Goal: Information Seeking & Learning: Learn about a topic

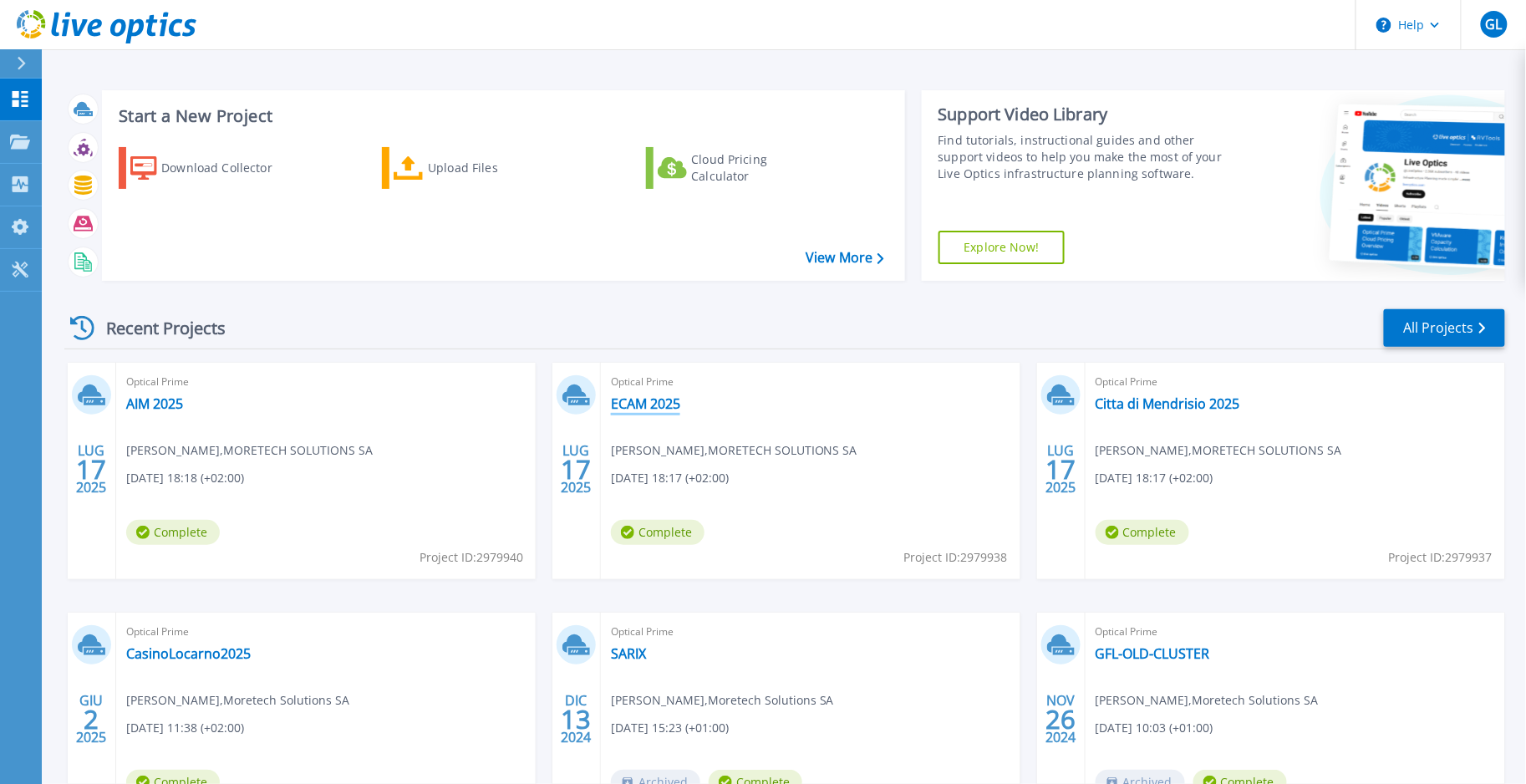
click at [645, 406] on link "ECAM 2025" at bounding box center [645, 403] width 69 height 16
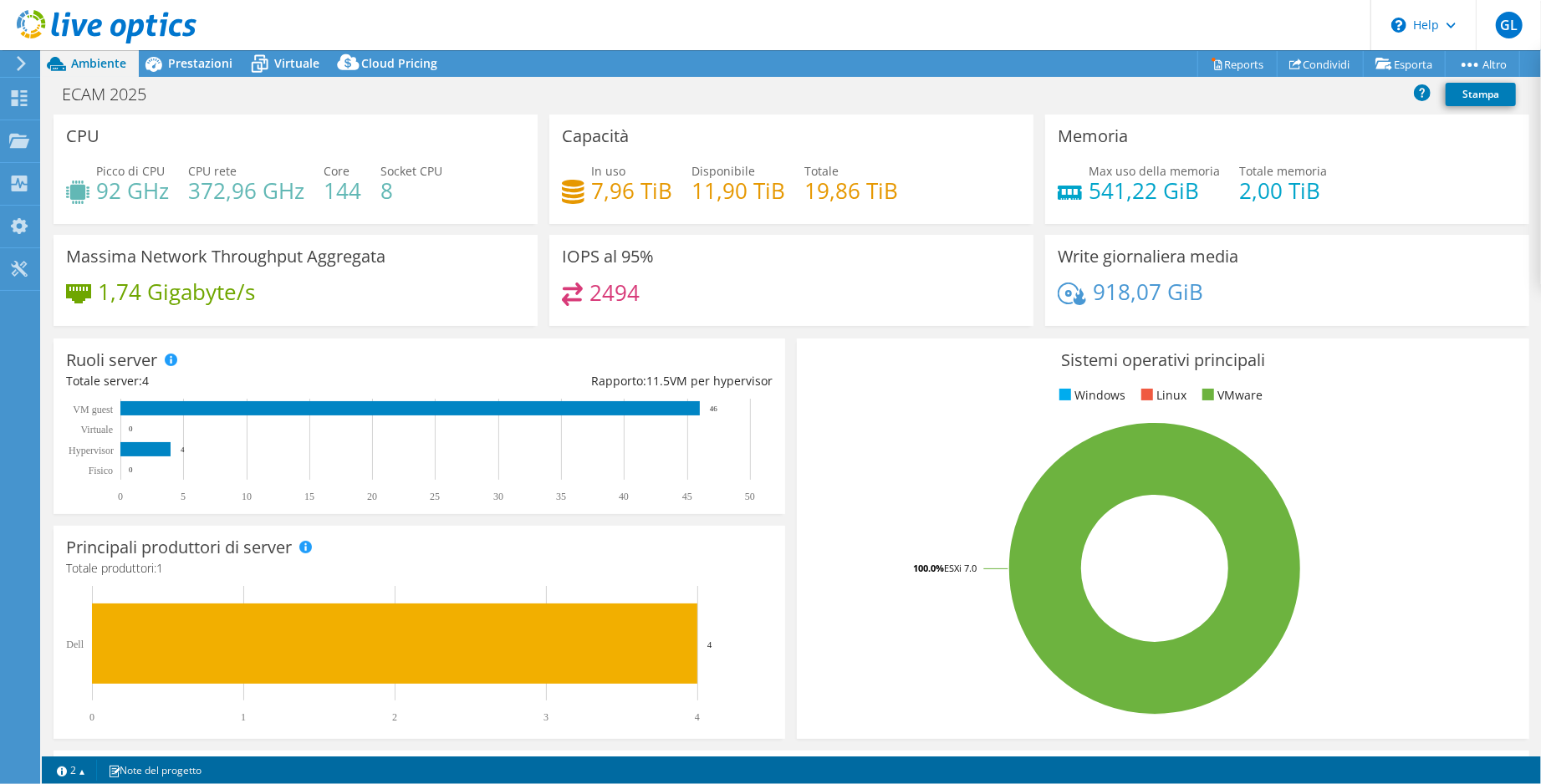
select select "EUFrankfurt"
select select "EUR"
drag, startPoint x: 361, startPoint y: 190, endPoint x: 317, endPoint y: 187, distance: 44.1
click at [317, 187] on div "Picco di CPU 92 GHz CPU rete 372,96 GHz Core 144 Socket CPU 8" at bounding box center [295, 189] width 459 height 54
drag, startPoint x: 102, startPoint y: 93, endPoint x: 47, endPoint y: 95, distance: 55.0
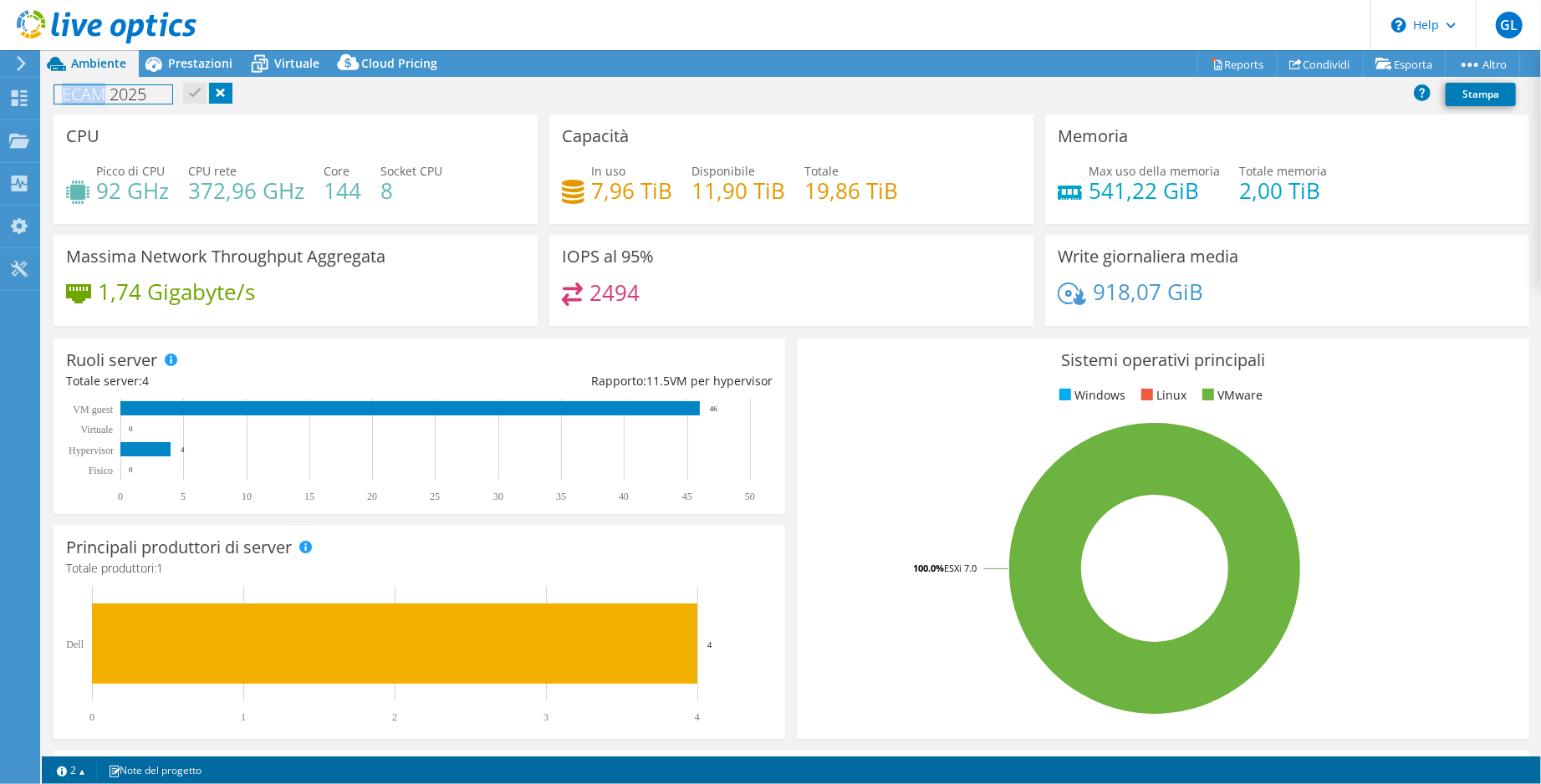
click at [47, 95] on div "ECAM 2025 Stampa" at bounding box center [791, 94] width 1500 height 31
copy h1 "ECAM"
drag, startPoint x: 171, startPoint y: 191, endPoint x: 100, endPoint y: 191, distance: 71.0
click at [100, 191] on div "Picco di CPU 92 GHz CPU rete 372,96 GHz Core 144 Socket CPU 8" at bounding box center [295, 189] width 459 height 54
copy div "92 GHz"
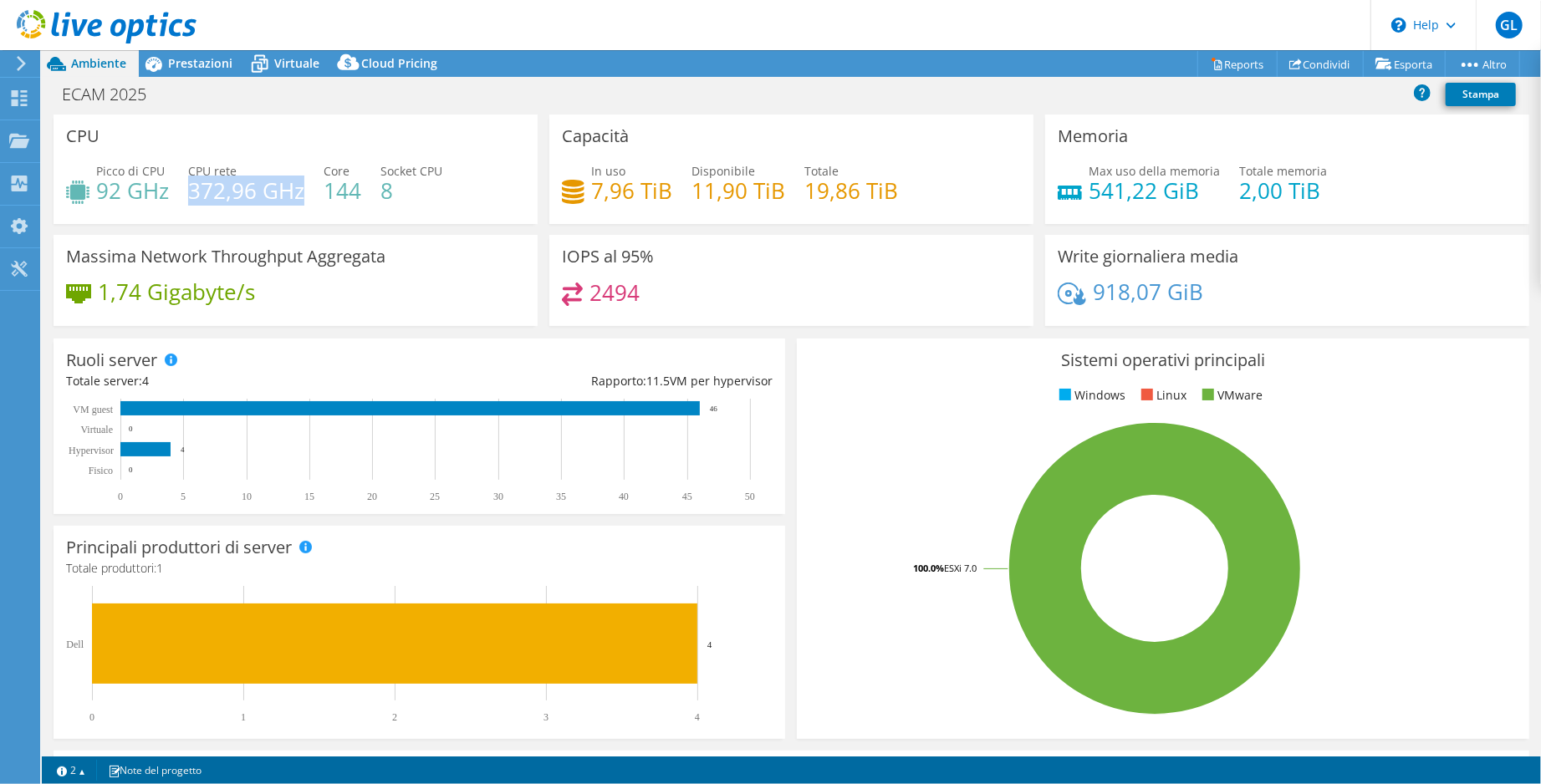
drag, startPoint x: 299, startPoint y: 188, endPoint x: 190, endPoint y: 187, distance: 109.0
click at [190, 187] on h4 "372,96 GHz" at bounding box center [246, 190] width 116 height 18
copy h4 "372,96 GHz"
drag, startPoint x: 1307, startPoint y: 188, endPoint x: 1226, endPoint y: 197, distance: 81.5
click at [1239, 197] on h4 "2,00 TiB" at bounding box center [1282, 190] width 88 height 18
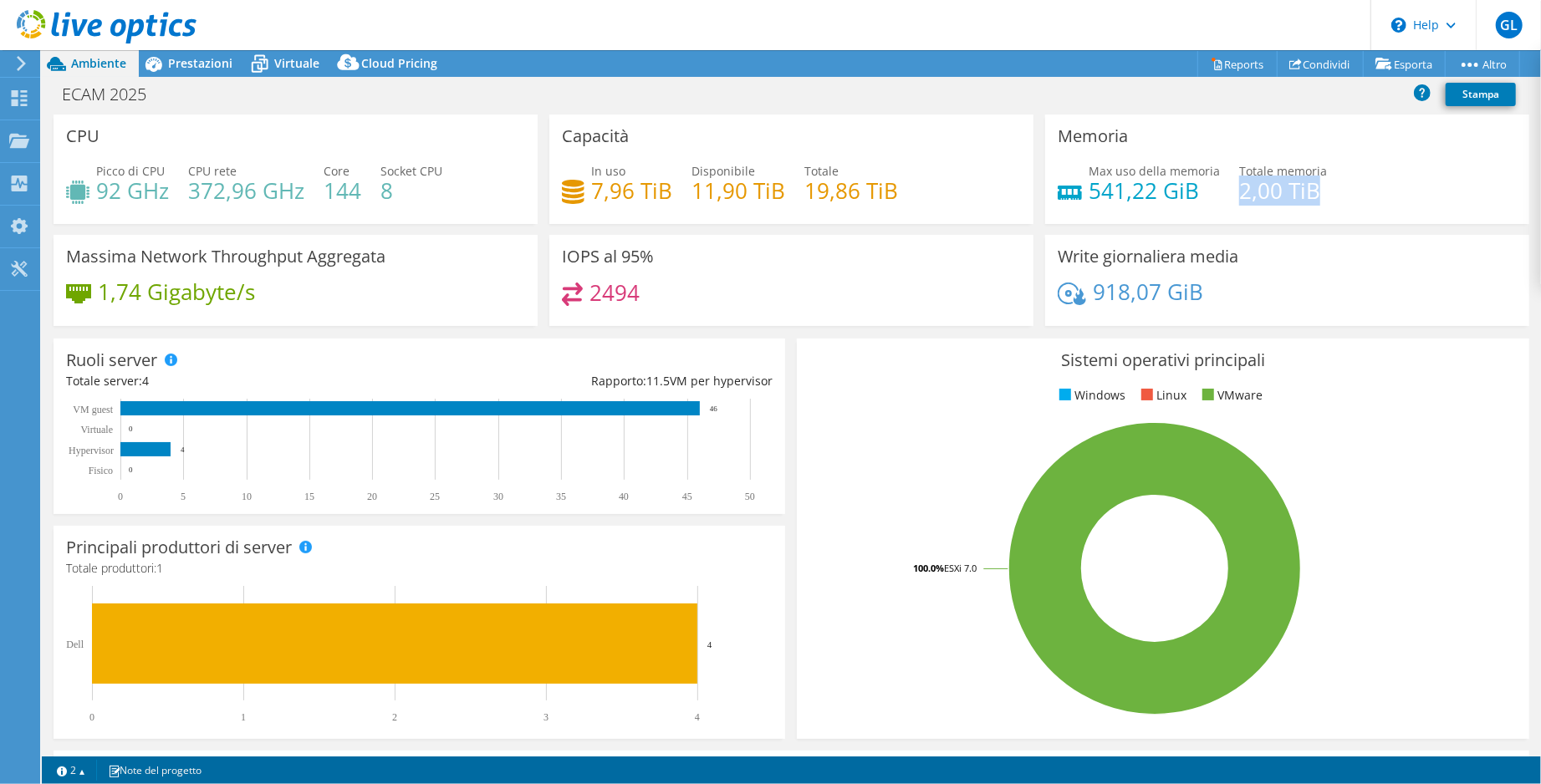
copy h4 "2,00 TiB"
drag, startPoint x: 1188, startPoint y: 187, endPoint x: 1077, endPoint y: 195, distance: 111.3
click at [1077, 195] on div "Max uso della memoria 541,22 GiB" at bounding box center [1139, 180] width 162 height 38
drag, startPoint x: 1077, startPoint y: 195, endPoint x: 1100, endPoint y: 197, distance: 23.1
click at [1100, 197] on h4 "541,22 GiB" at bounding box center [1154, 190] width 131 height 18
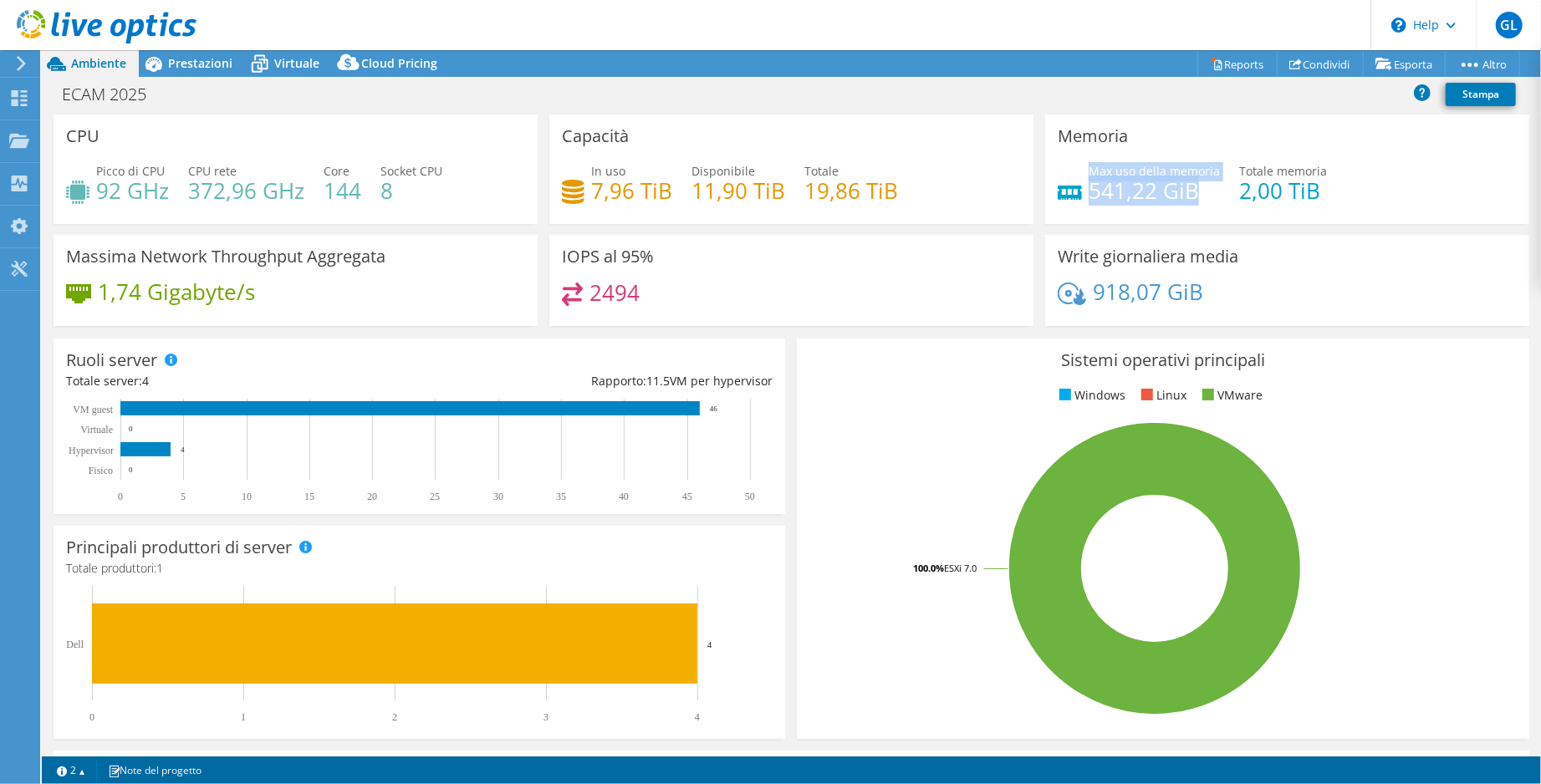
drag, startPoint x: 1183, startPoint y: 191, endPoint x: 1079, endPoint y: 197, distance: 104.2
click at [1079, 197] on div "Max uso della memoria 541,22 GiB" at bounding box center [1139, 180] width 162 height 38
click at [1104, 198] on h4 "541,22 GiB" at bounding box center [1154, 190] width 131 height 18
drag, startPoint x: 1195, startPoint y: 191, endPoint x: 1083, endPoint y: 199, distance: 112.3
click at [1088, 199] on h4 "541,22 GiB" at bounding box center [1154, 190] width 131 height 18
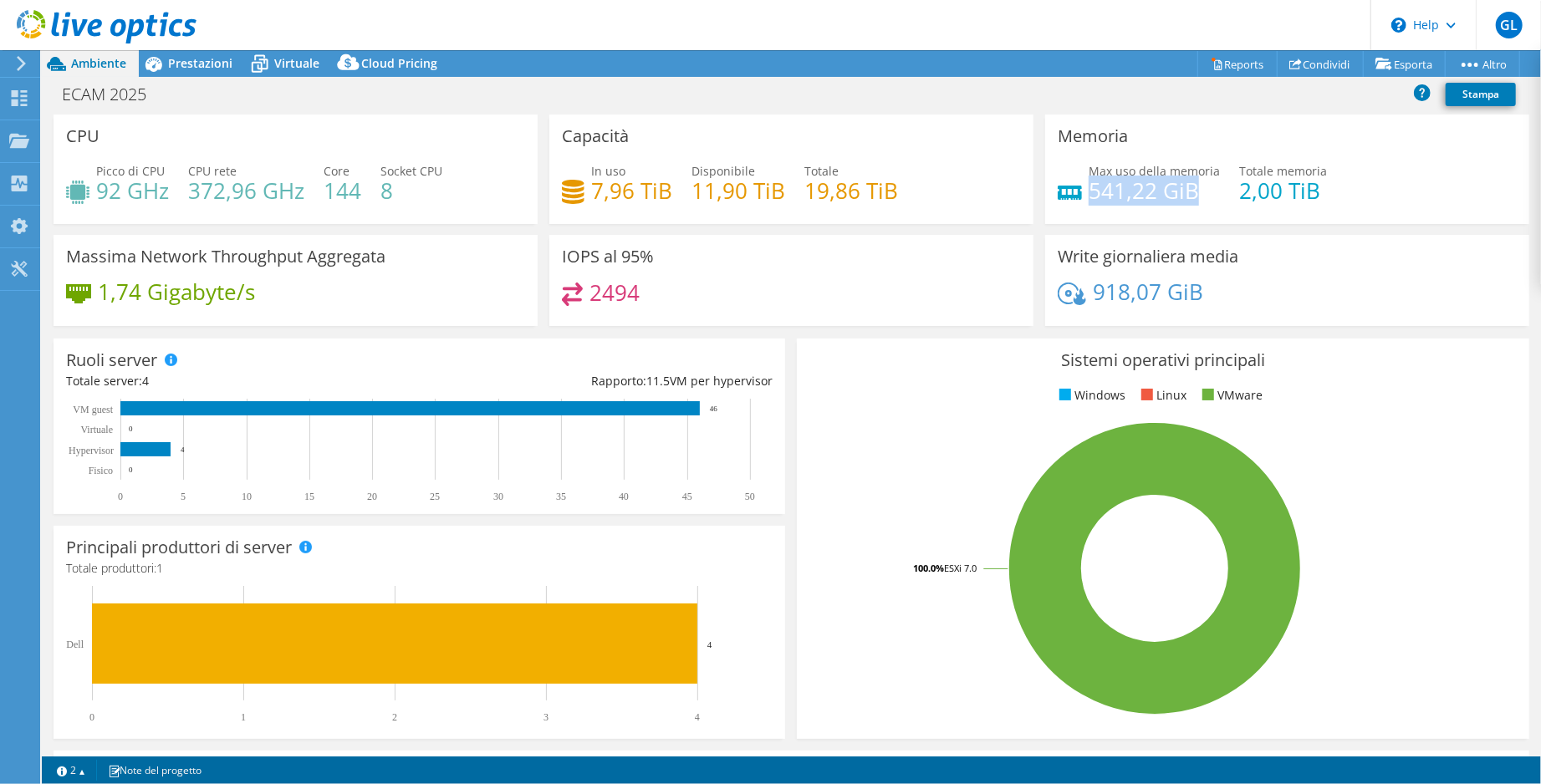
copy h4 "541,22 GiB"
drag, startPoint x: 823, startPoint y: 190, endPoint x: 804, endPoint y: 190, distance: 19.0
click at [805, 190] on h4 "19,86 TiB" at bounding box center [851, 190] width 94 height 18
copy h4 "19,86"
drag, startPoint x: 630, startPoint y: 187, endPoint x: 587, endPoint y: 189, distance: 43.0
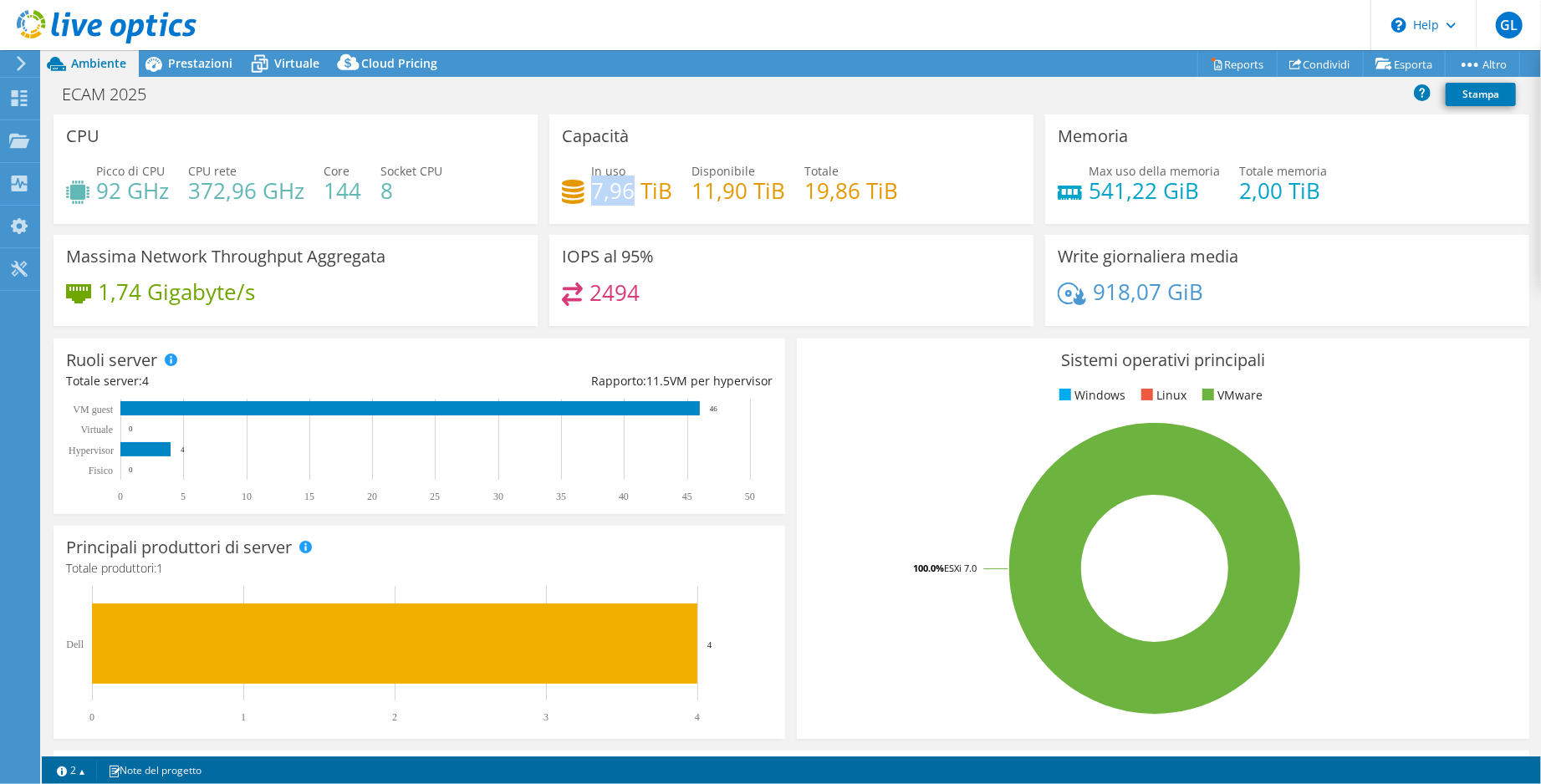
click at [592, 189] on h4 "7,96 TiB" at bounding box center [632, 190] width 81 height 18
copy h4 "7,96"
drag, startPoint x: 736, startPoint y: 187, endPoint x: 688, endPoint y: 189, distance: 48.0
click at [692, 189] on h4 "11,90 TiB" at bounding box center [738, 190] width 94 height 18
copy h4 "11,90"
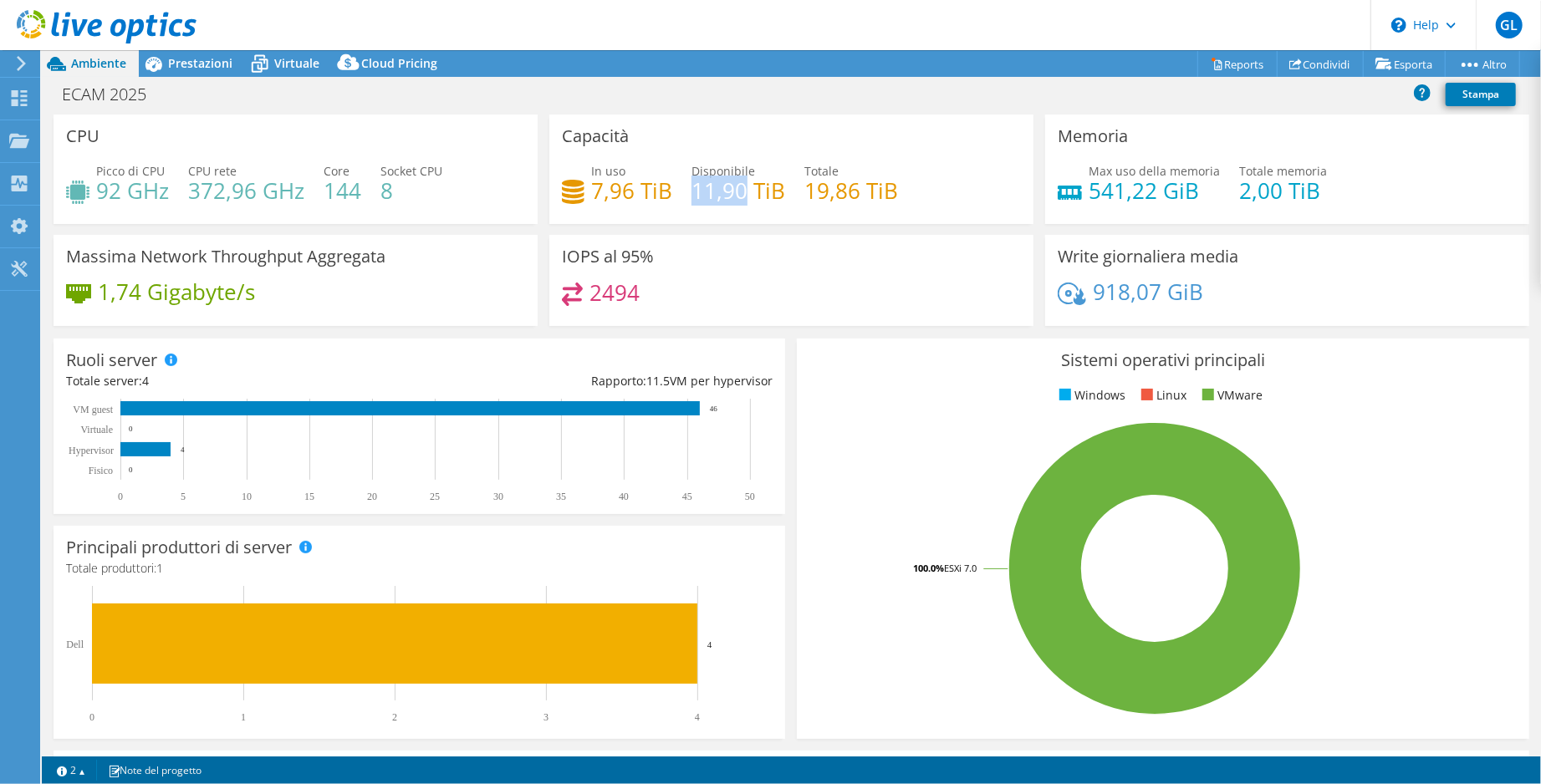
click at [627, 294] on h4 "2494" at bounding box center [615, 292] width 50 height 18
click at [198, 68] on span "Prestazioni" at bounding box center [200, 63] width 65 height 15
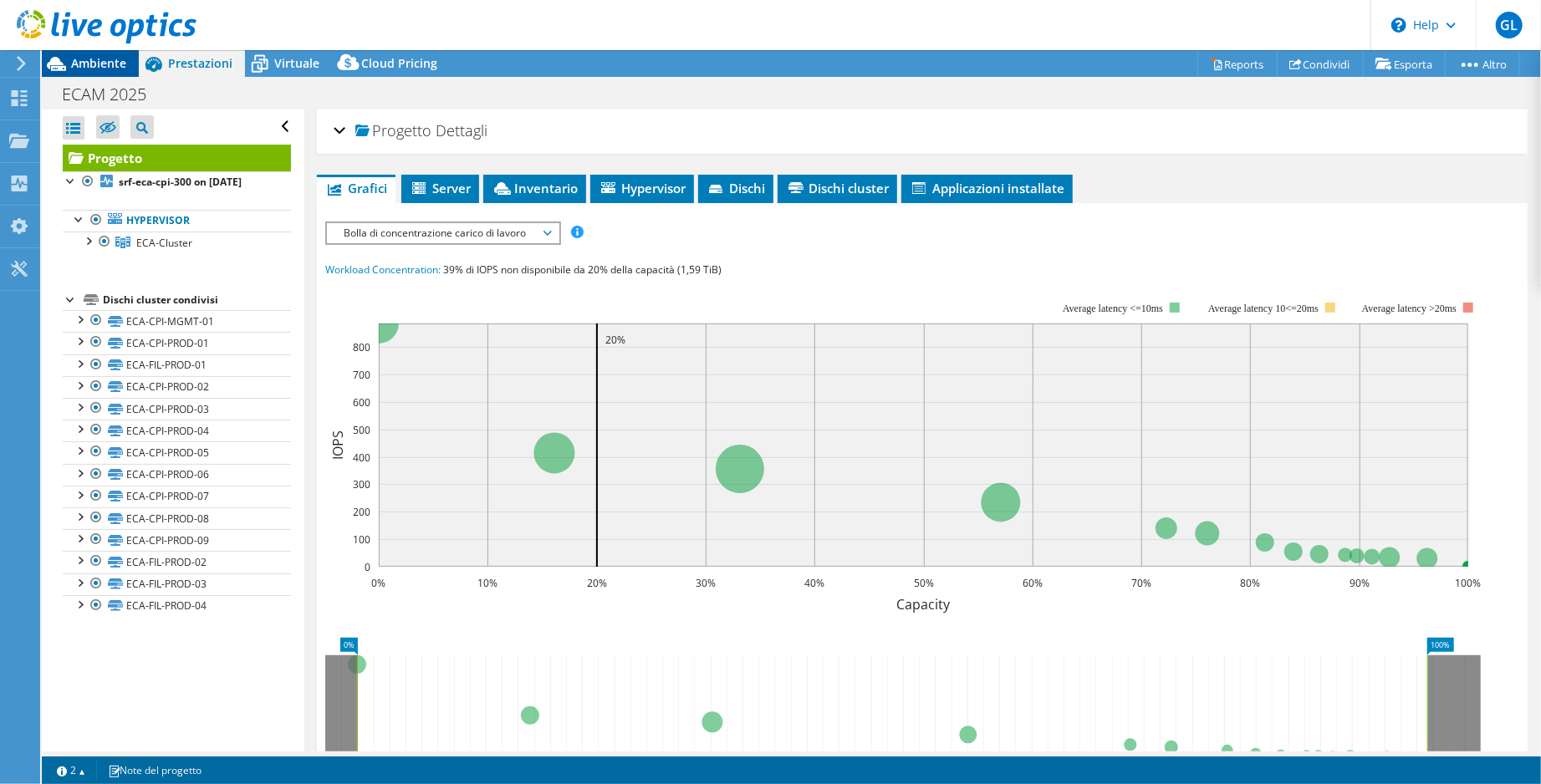
click at [103, 69] on span "Ambiente" at bounding box center [98, 63] width 55 height 15
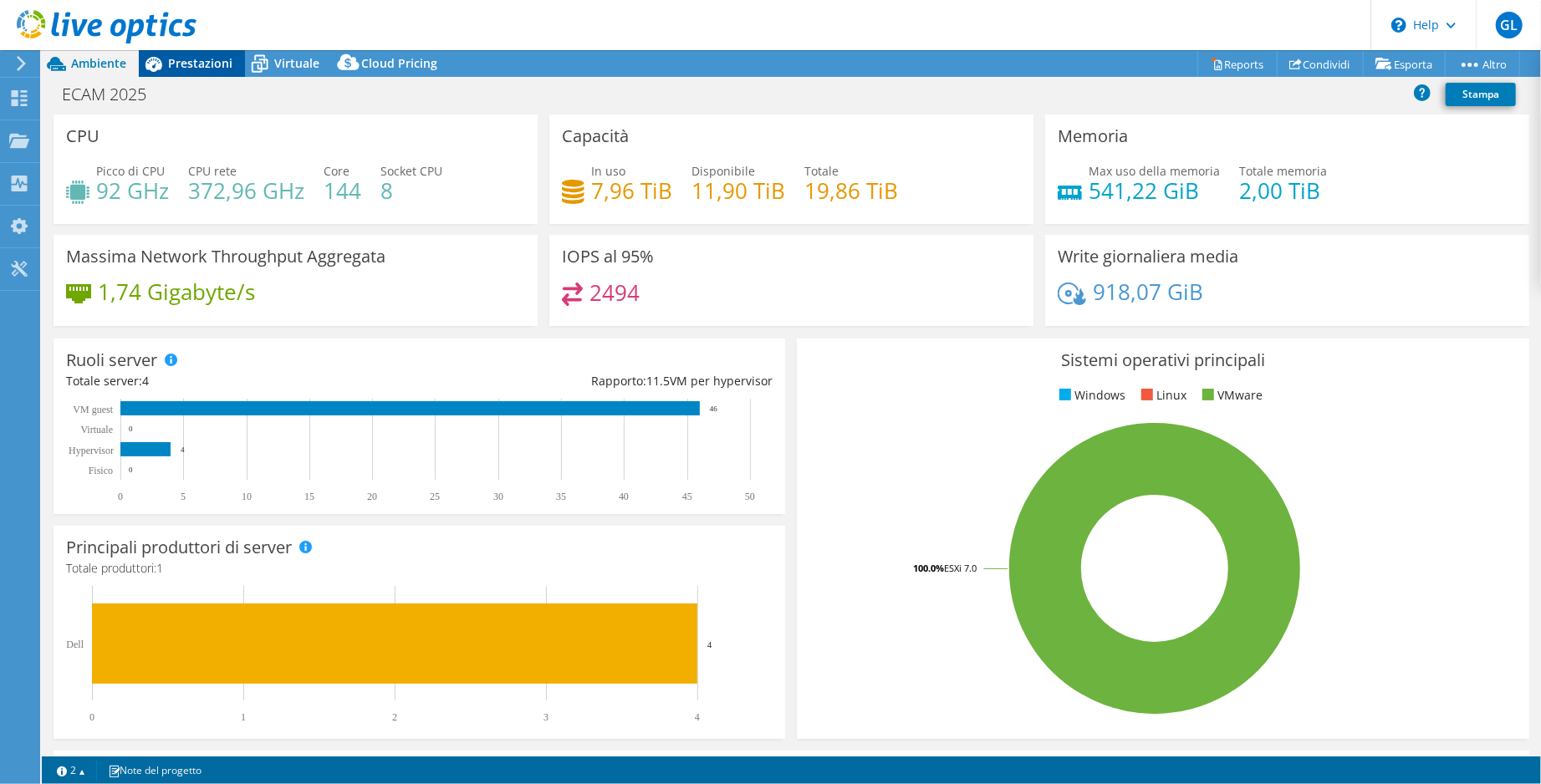
click at [196, 62] on span "Prestazioni" at bounding box center [200, 63] width 65 height 15
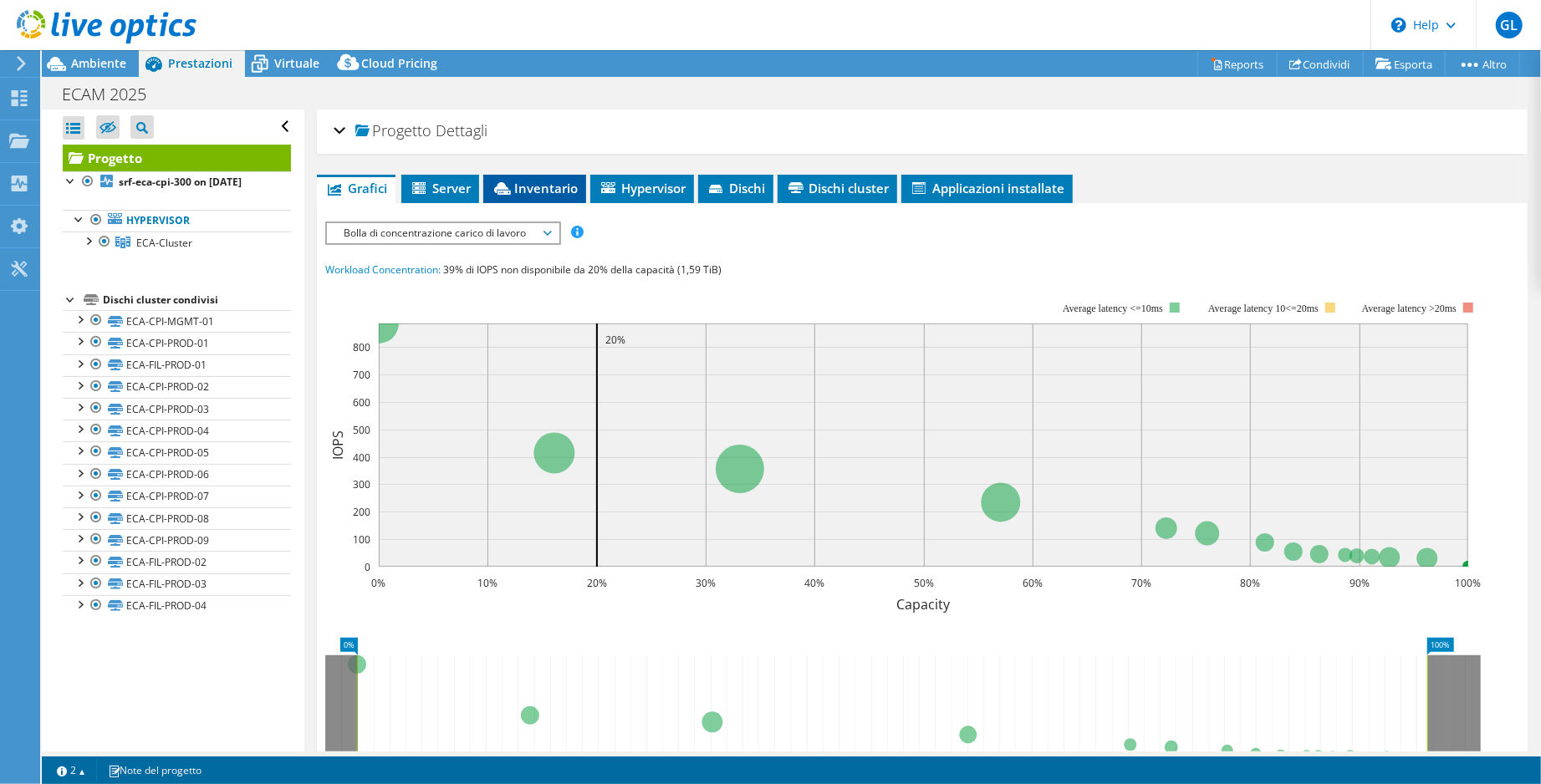
click at [562, 185] on span "Inventario" at bounding box center [535, 187] width 86 height 16
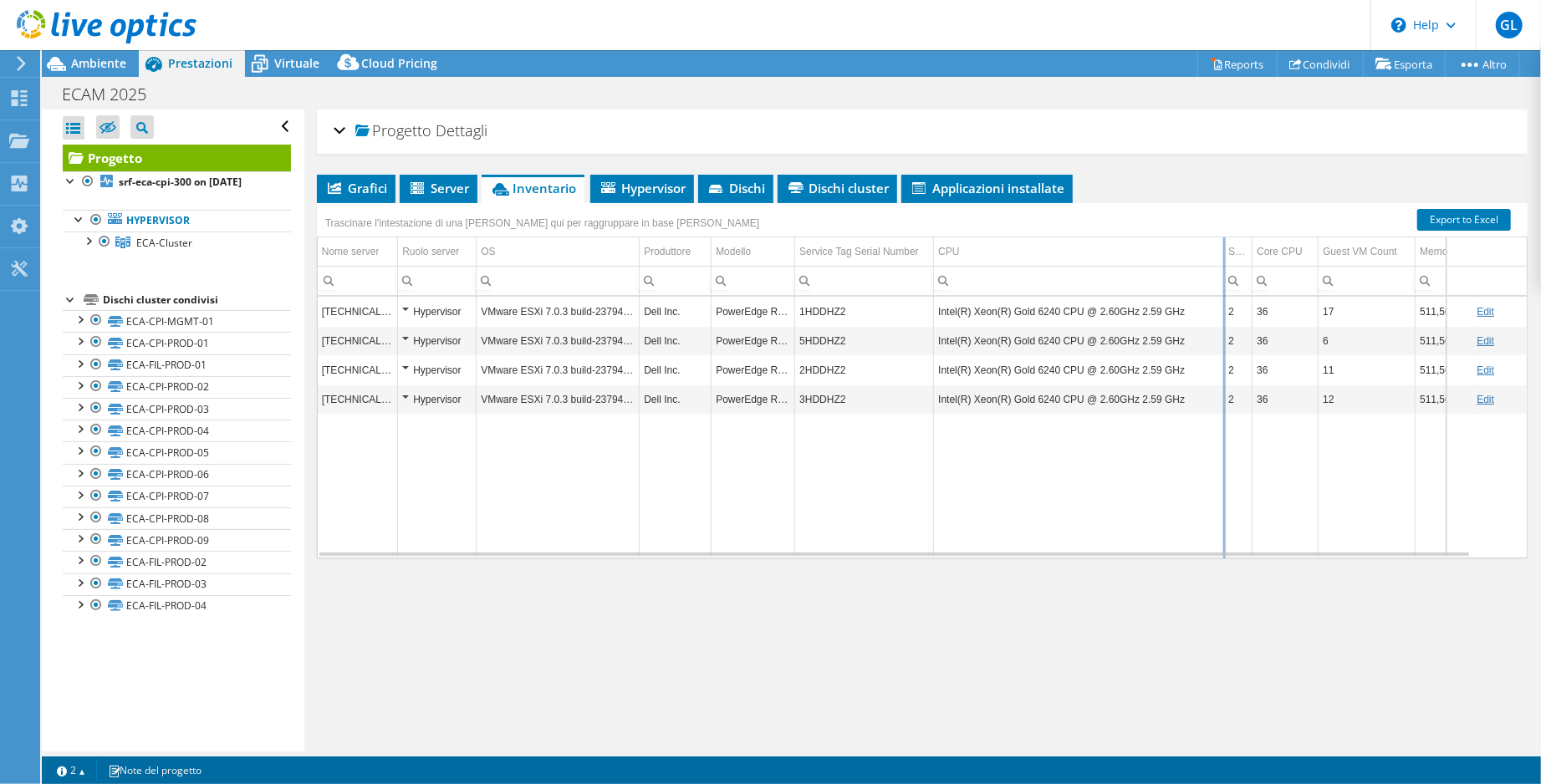
drag, startPoint x: 1175, startPoint y: 256, endPoint x: 1222, endPoint y: 255, distance: 47.0
click at [1222, 255] on div "Trascinare l'intestazione di una colonna qui per raggruppare in base alla colon…" at bounding box center [922, 381] width 1211 height 355
